Goal: Information Seeking & Learning: Learn about a topic

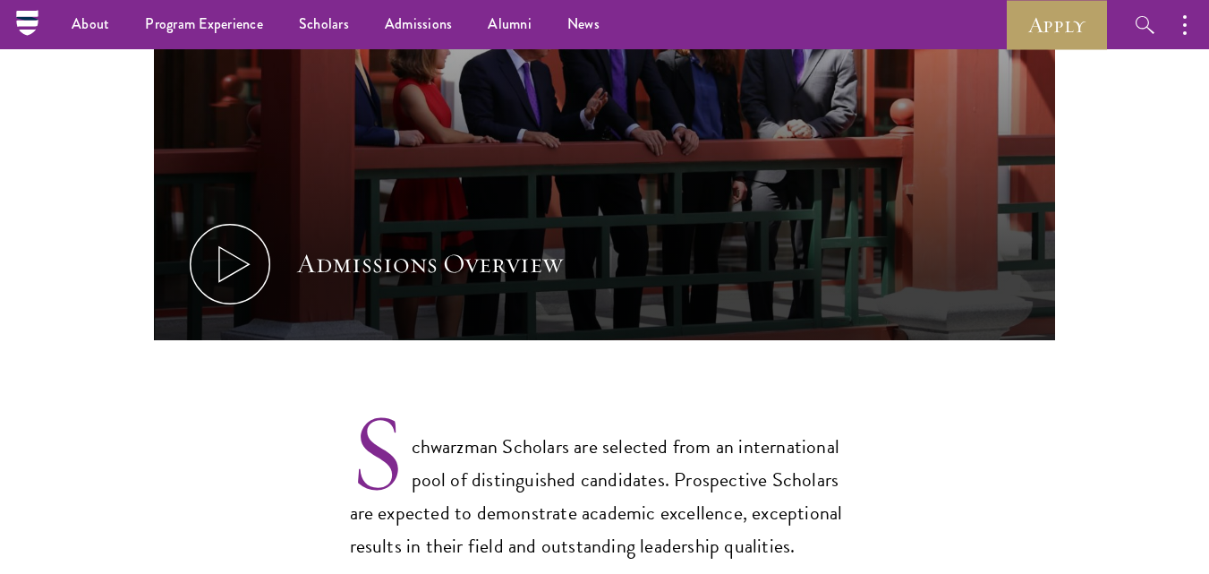
scroll to position [1081, 0]
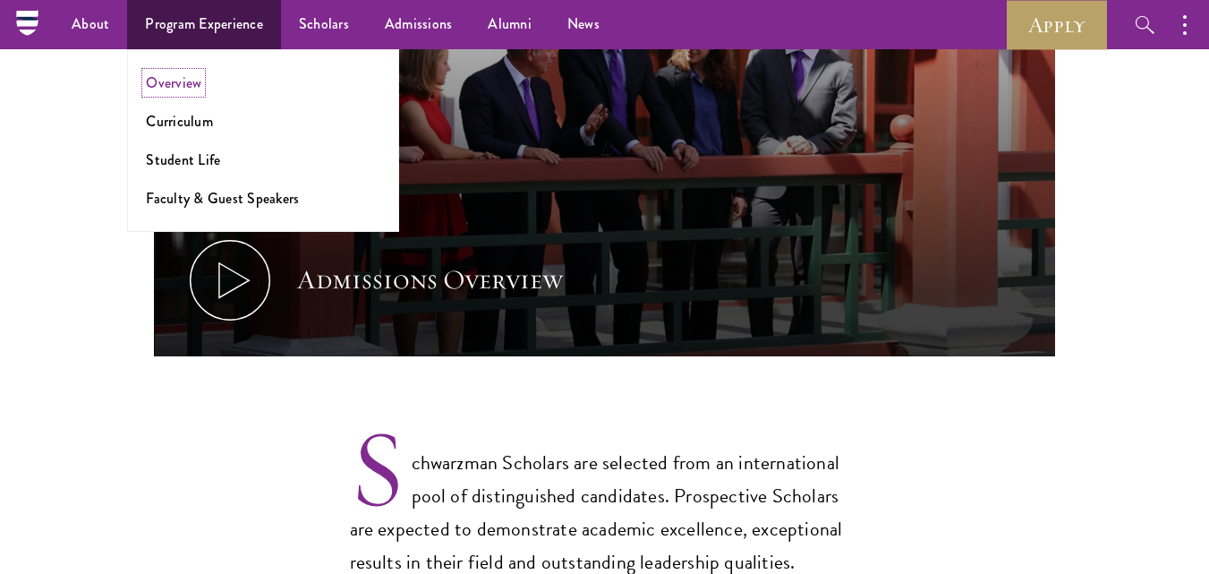
click at [199, 78] on link "Overview" at bounding box center [173, 82] width 55 height 21
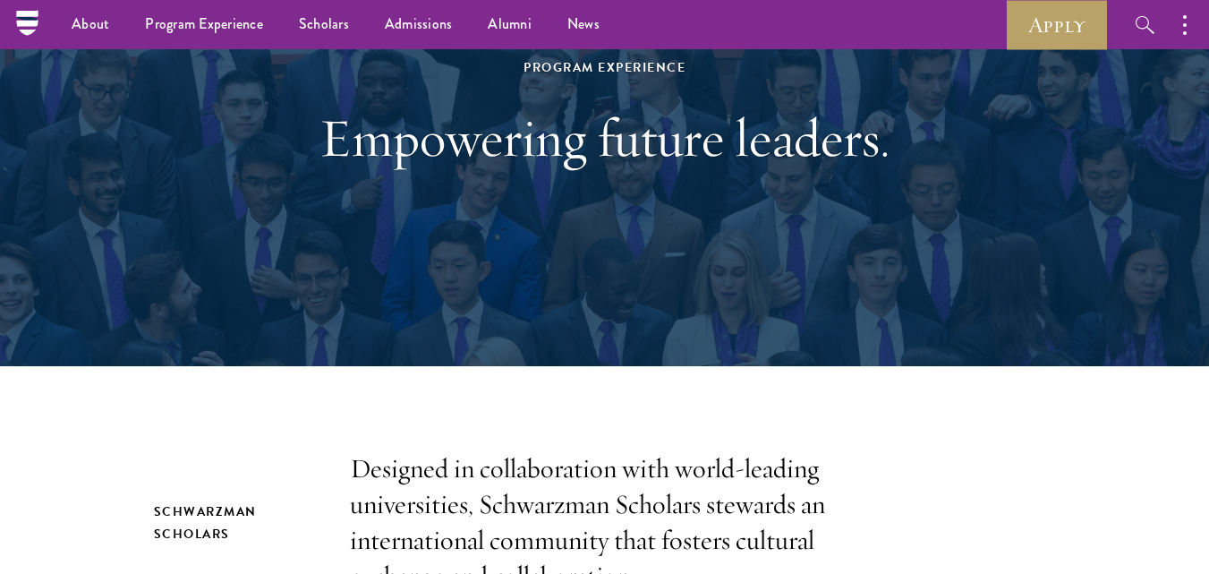
scroll to position [157, 0]
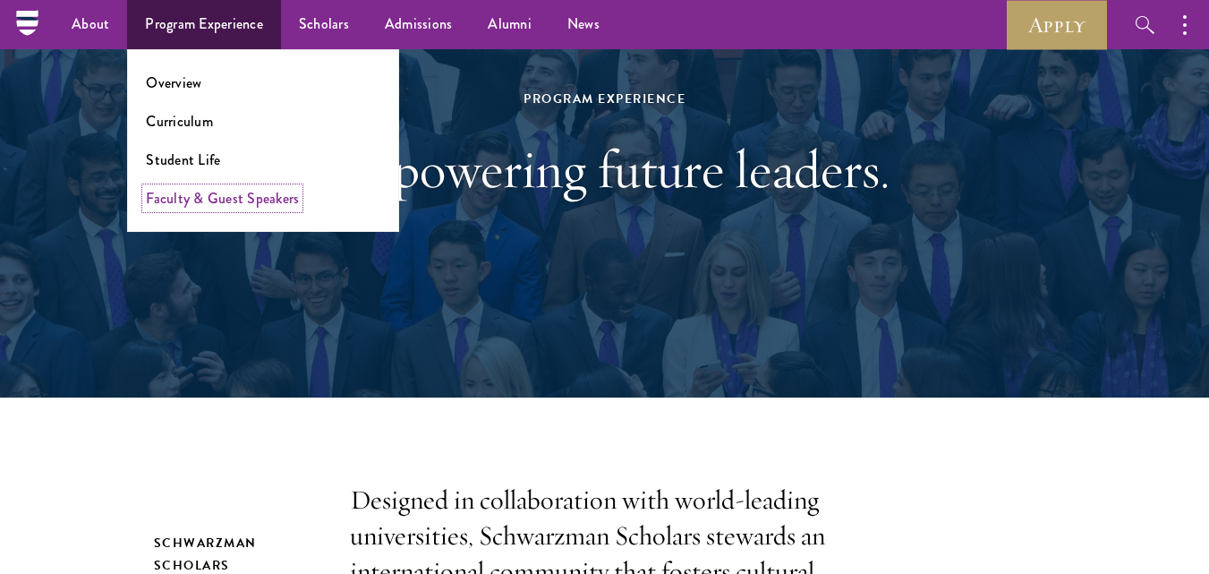
click at [247, 199] on link "Faculty & Guest Speakers" at bounding box center [222, 198] width 153 height 21
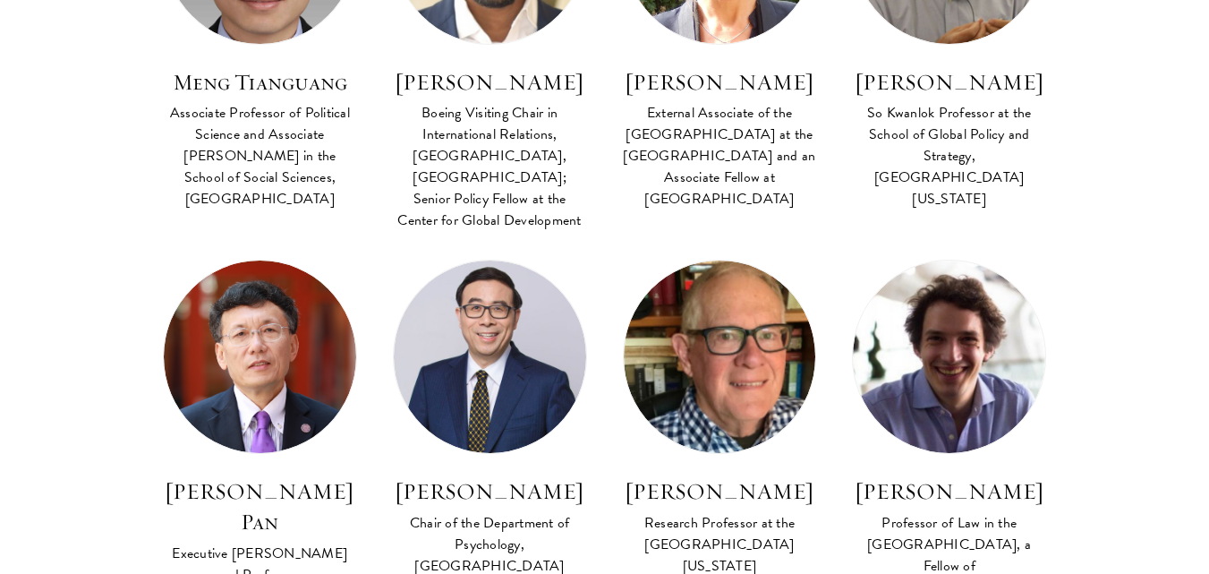
scroll to position [3992, 0]
